Goal: Transaction & Acquisition: Purchase product/service

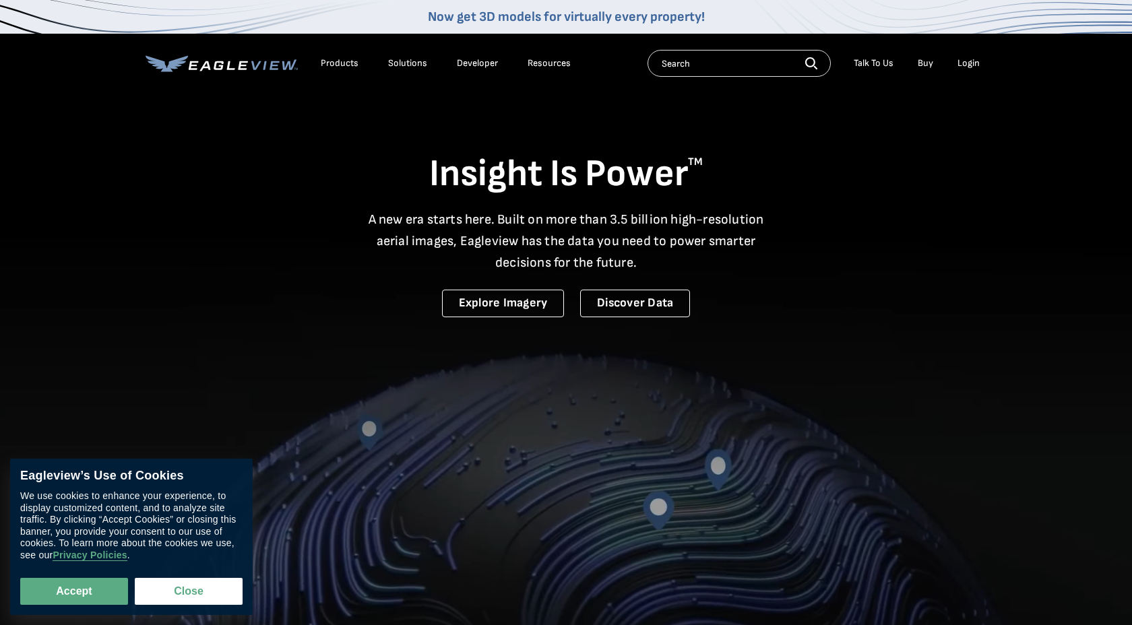
click at [961, 69] on li "Login" at bounding box center [969, 63] width 36 height 20
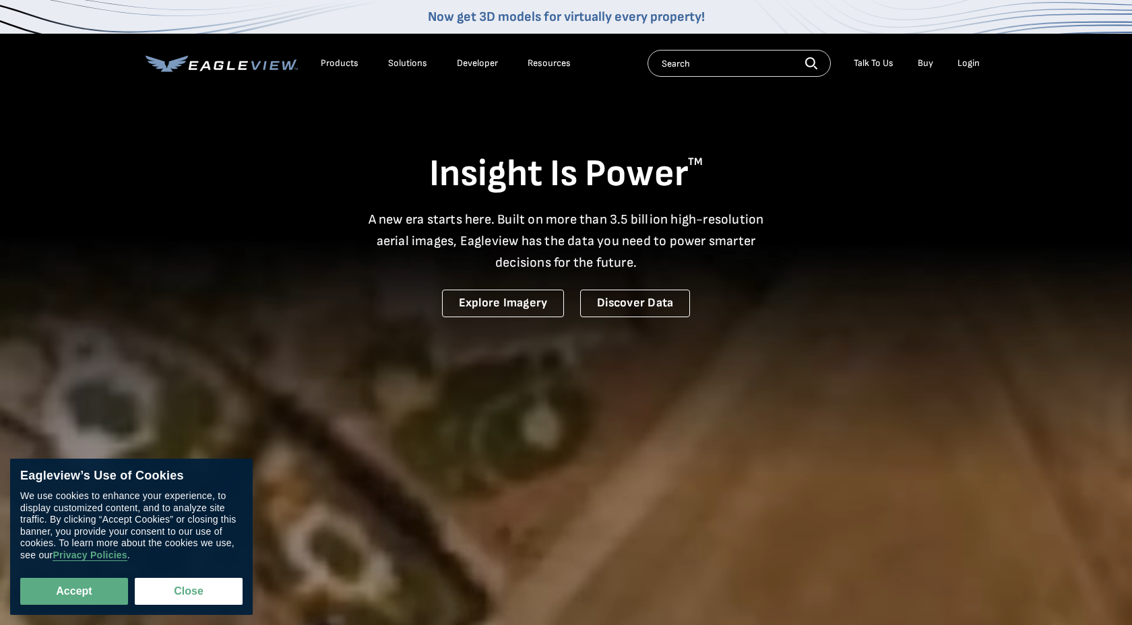
click at [961, 63] on div "Login" at bounding box center [969, 63] width 22 height 12
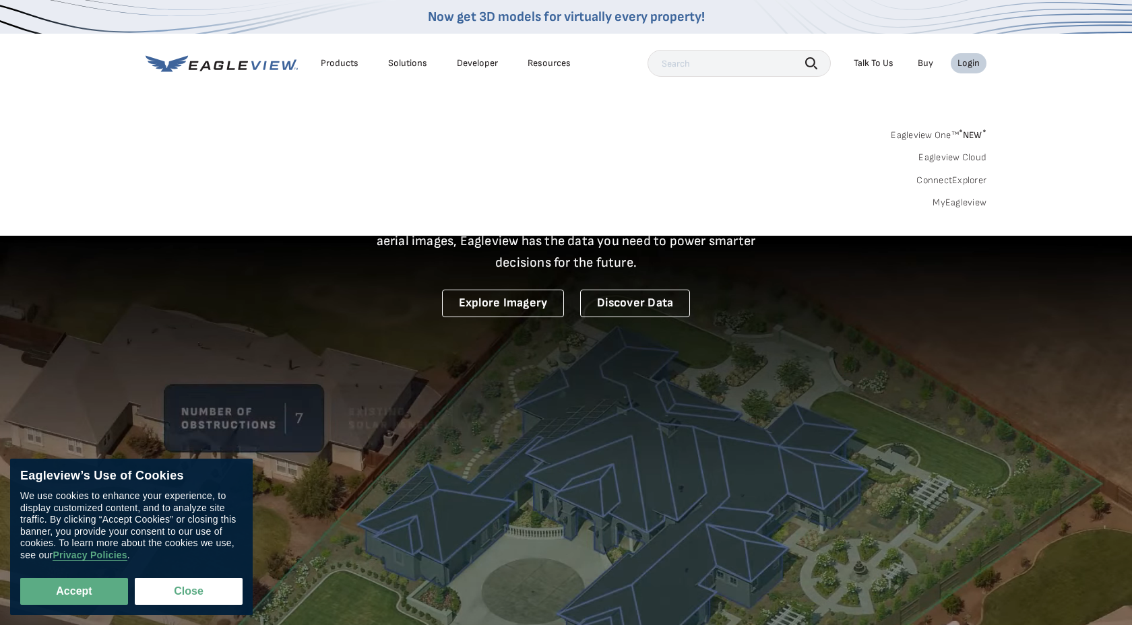
click at [962, 203] on link "MyEagleview" at bounding box center [960, 203] width 54 height 12
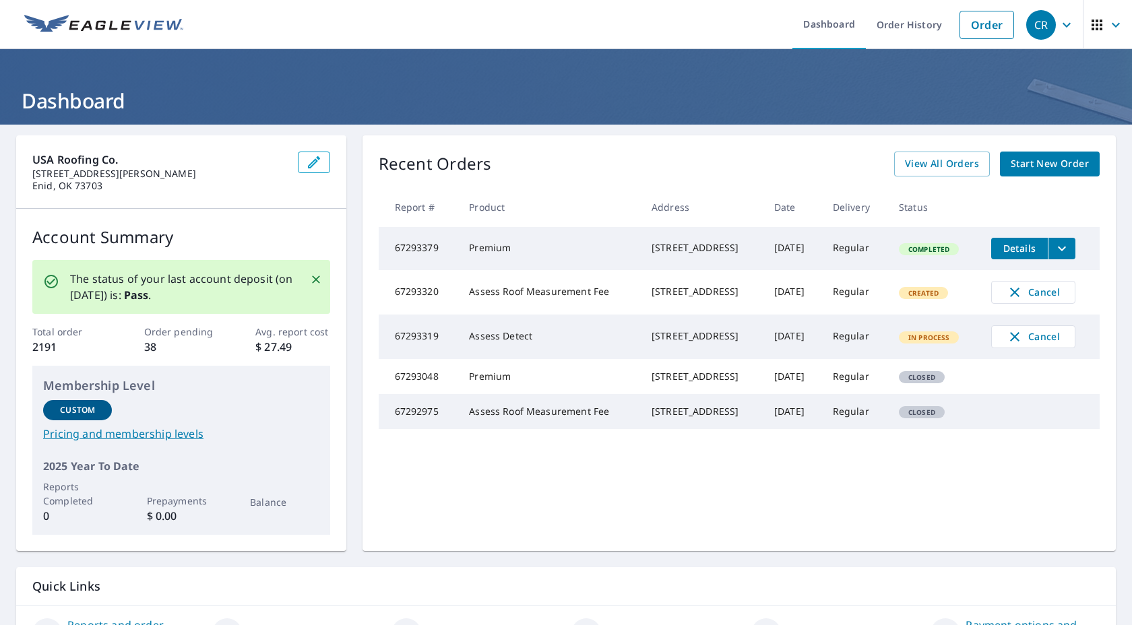
click at [1069, 160] on span "Start New Order" at bounding box center [1050, 164] width 78 height 17
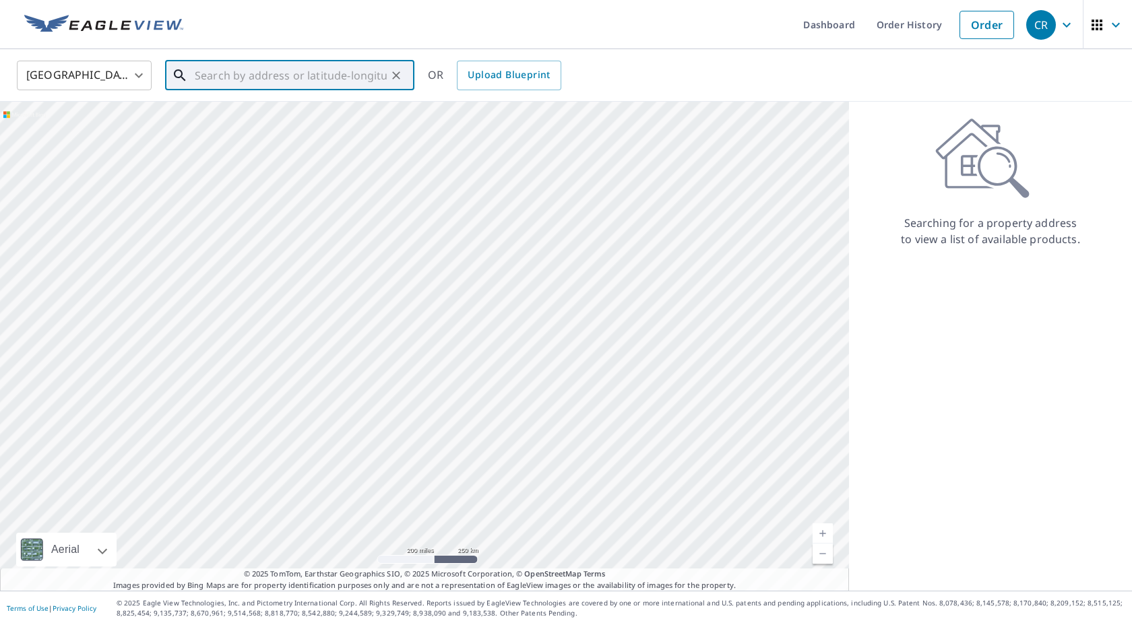
click at [348, 74] on input "text" at bounding box center [291, 76] width 192 height 38
paste input "[EMAIL_ADDRESS][DOMAIN_NAME]"
click at [348, 74] on input "[EMAIL_ADDRESS][DOMAIN_NAME]" at bounding box center [291, 76] width 192 height 38
type input "[EMAIL_ADDRESS]."
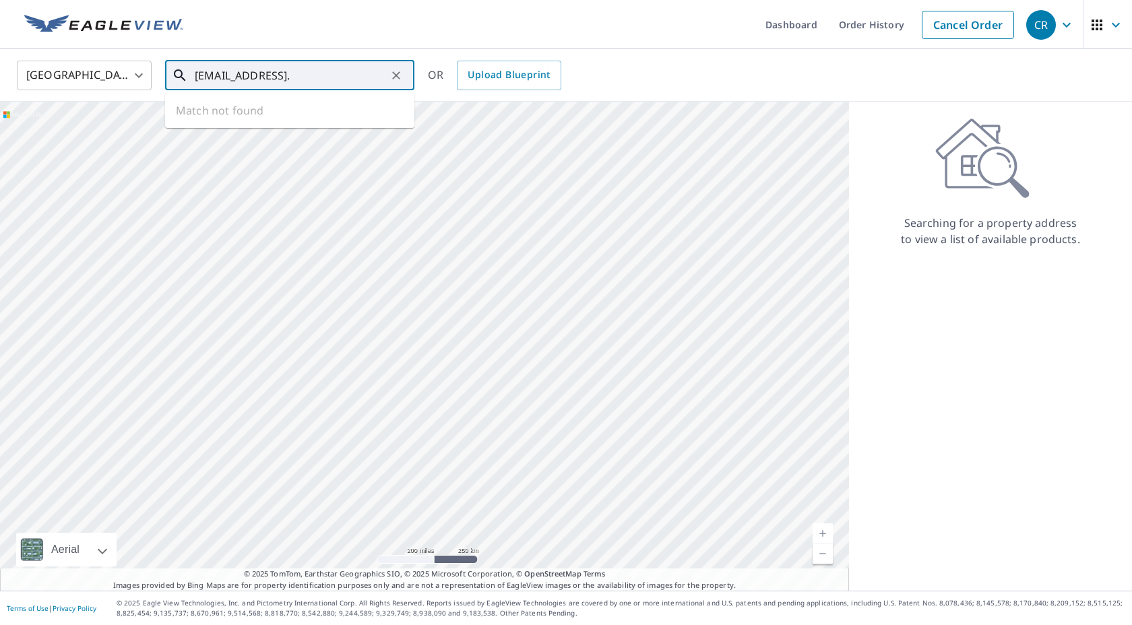
click at [348, 74] on input "[EMAIL_ADDRESS]." at bounding box center [291, 76] width 192 height 38
click at [348, 75] on input "[EMAIL_ADDRESS]." at bounding box center [291, 76] width 192 height 38
paste input "268163 Deer Run Dr"
click at [207, 111] on span "268163 Deer Run Dr" at bounding box center [298, 114] width 212 height 16
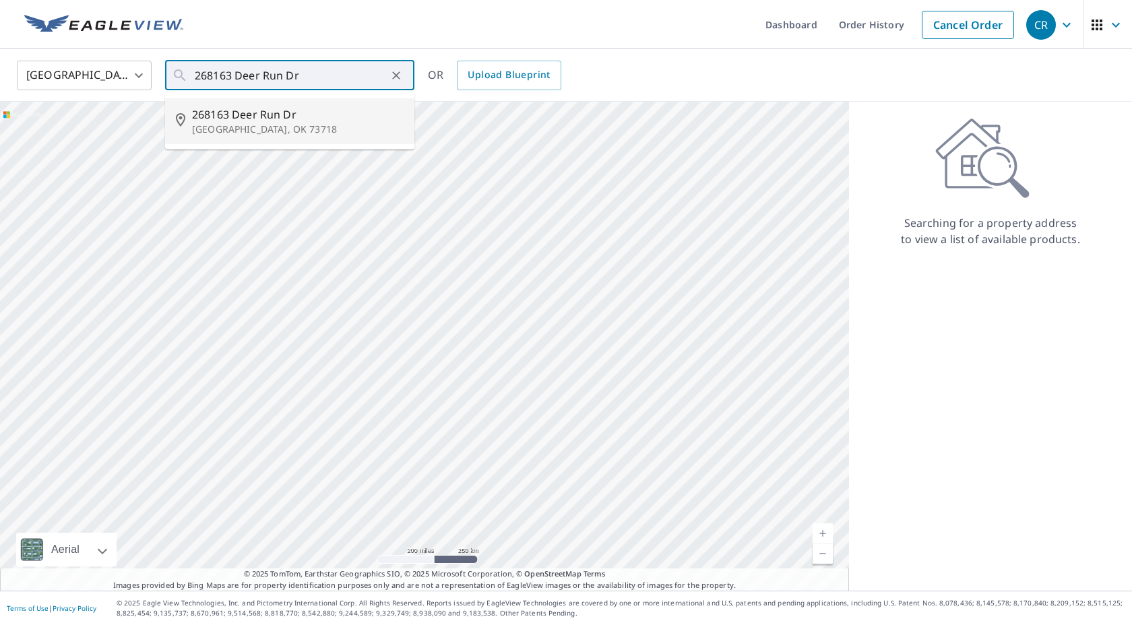
type input "[STREET_ADDRESS][PERSON_NAME]"
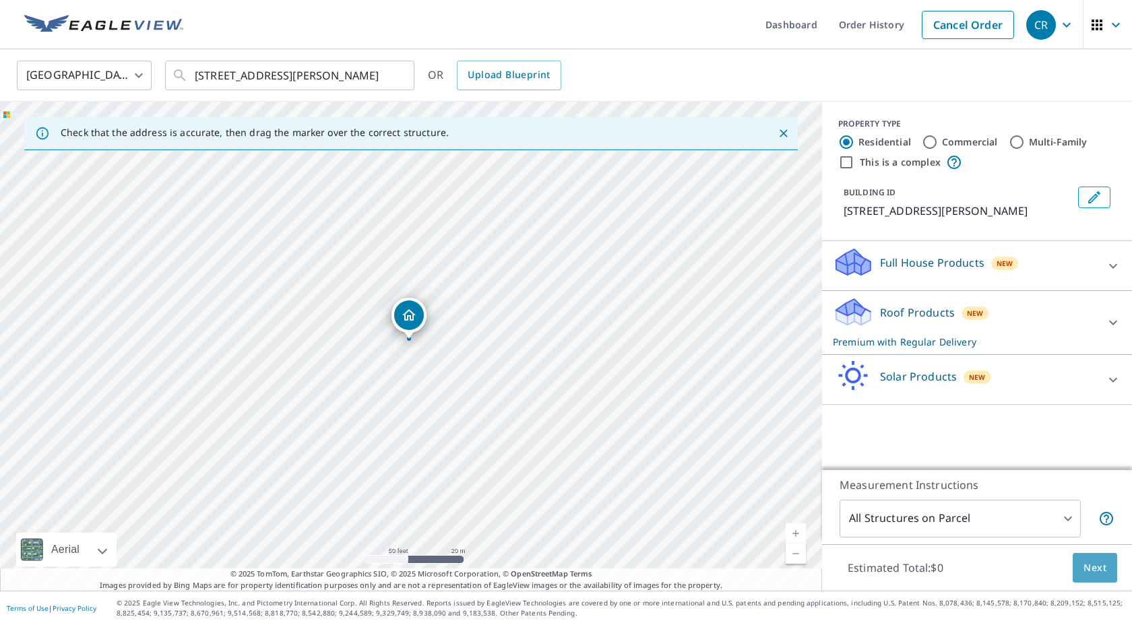
click at [1105, 574] on span "Next" at bounding box center [1095, 568] width 23 height 17
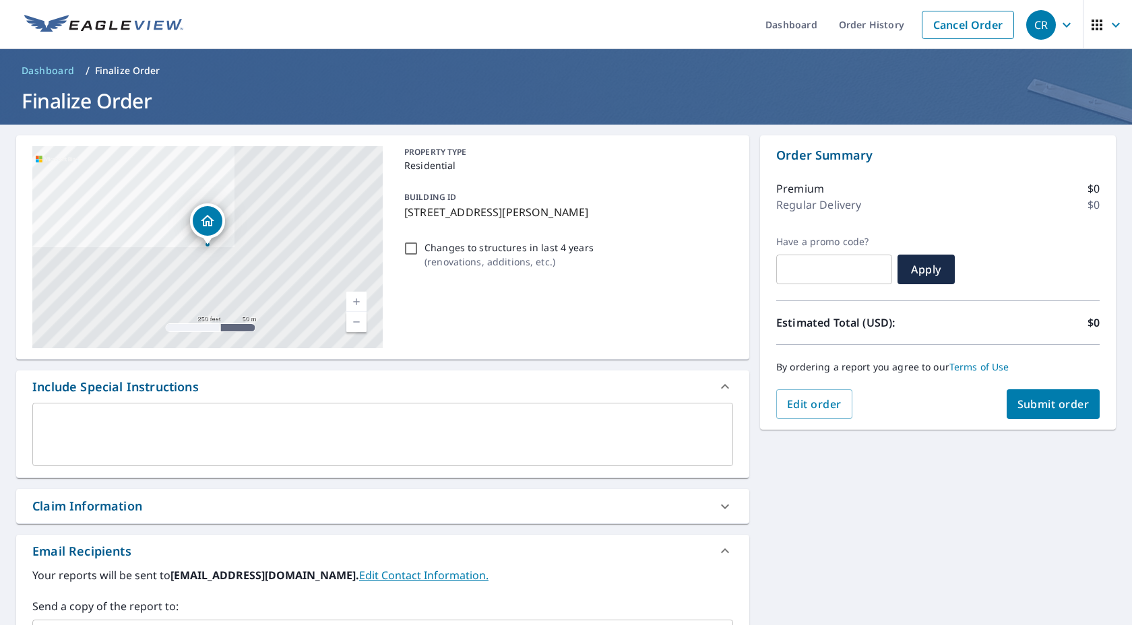
click at [1031, 400] on span "Submit order" at bounding box center [1054, 404] width 72 height 15
checkbox input "true"
